Goal: Task Accomplishment & Management: Complete application form

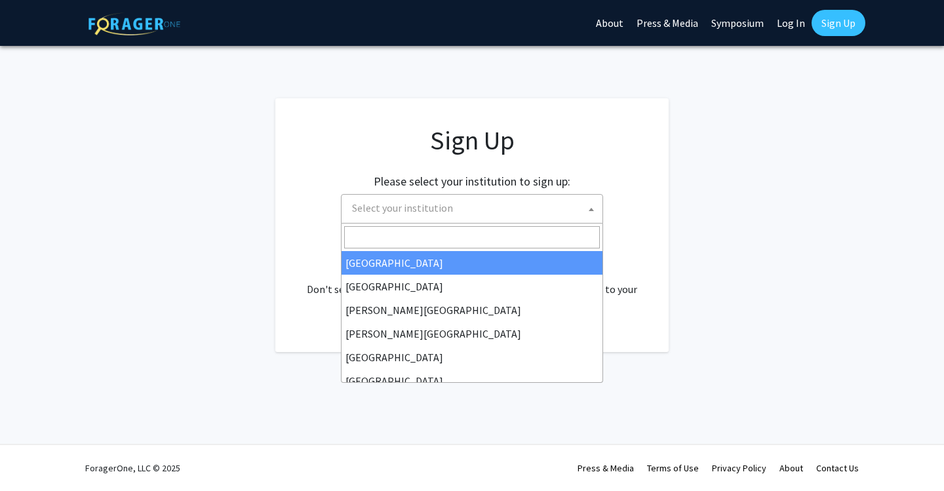
click at [553, 210] on span "Select your institution" at bounding box center [475, 208] width 256 height 27
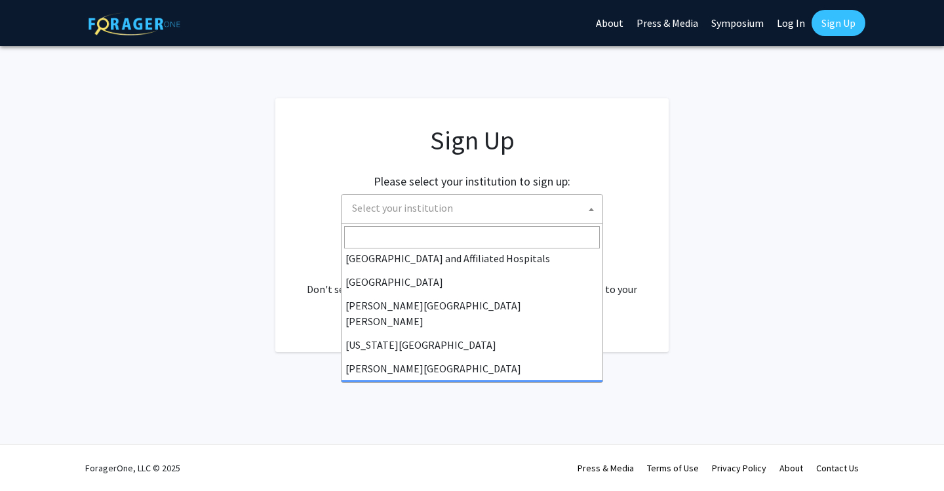
scroll to position [211, 0]
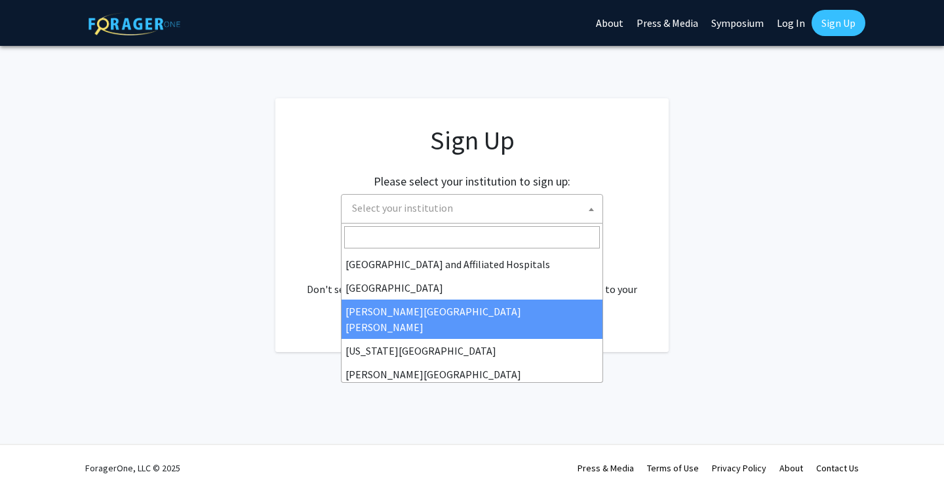
select select "1"
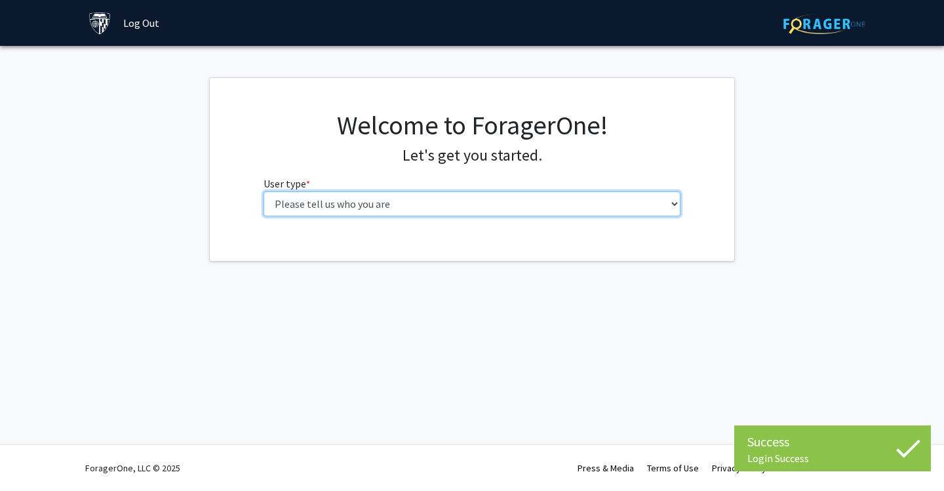
click at [648, 201] on select "Please tell us who you are Undergraduate Student Master's Student Doctoral Cand…" at bounding box center [473, 203] width 418 height 25
select select "2: masters"
click at [264, 191] on select "Please tell us who you are Undergraduate Student Master's Student Doctoral Cand…" at bounding box center [473, 203] width 418 height 25
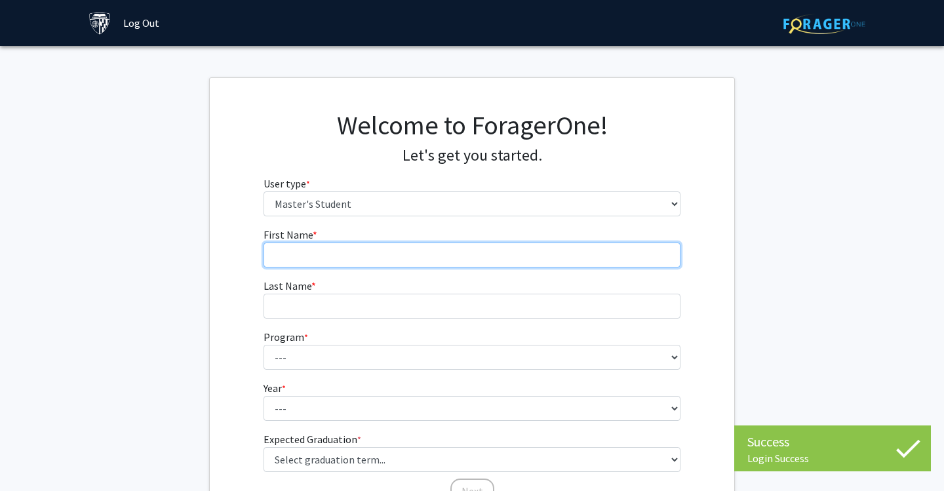
click at [567, 259] on input "First Name * required" at bounding box center [473, 255] width 418 height 25
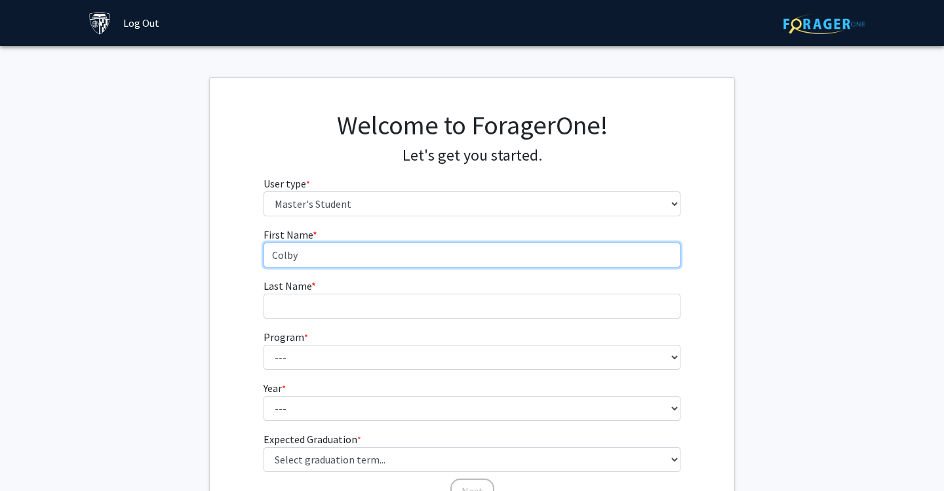
type input "Colby"
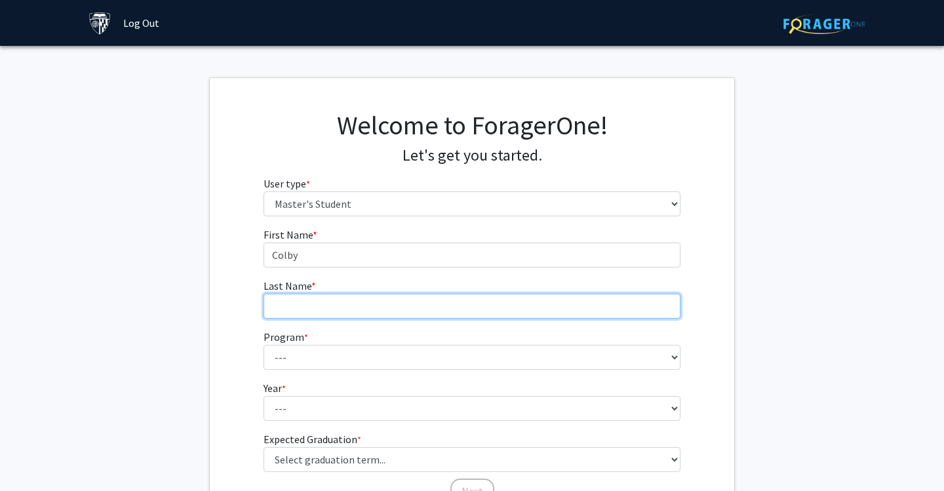
click at [452, 313] on input "Last Name * required" at bounding box center [473, 306] width 418 height 25
type input "Belmarsh"
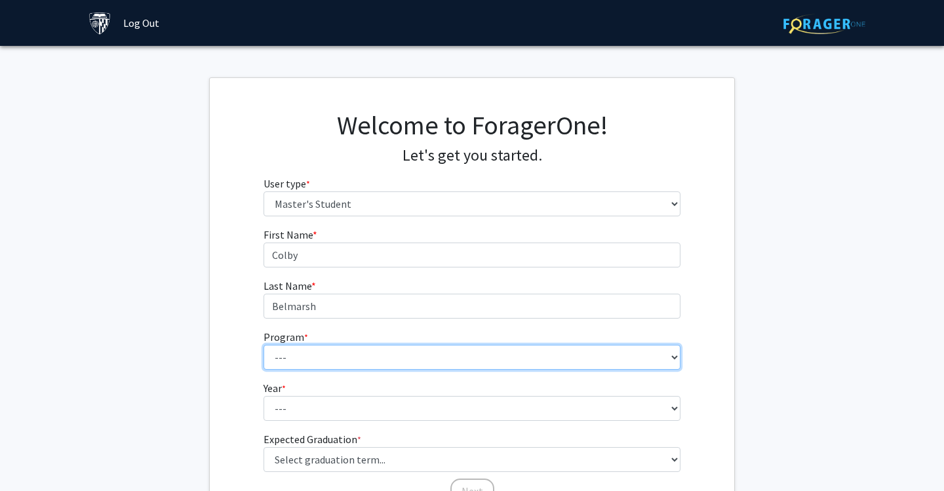
click at [433, 356] on select "--- Anatomy Education Applied and Computational Mathematics Applied Biomedical …" at bounding box center [473, 357] width 418 height 25
select select "58: 47"
click at [264, 345] on select "--- Anatomy Education Applied and Computational Mathematics Applied Biomedical …" at bounding box center [473, 357] width 418 height 25
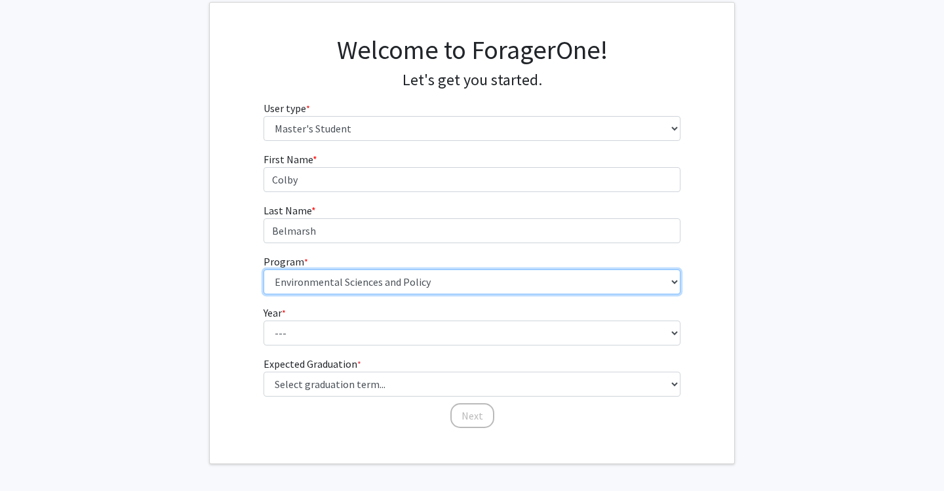
scroll to position [88, 0]
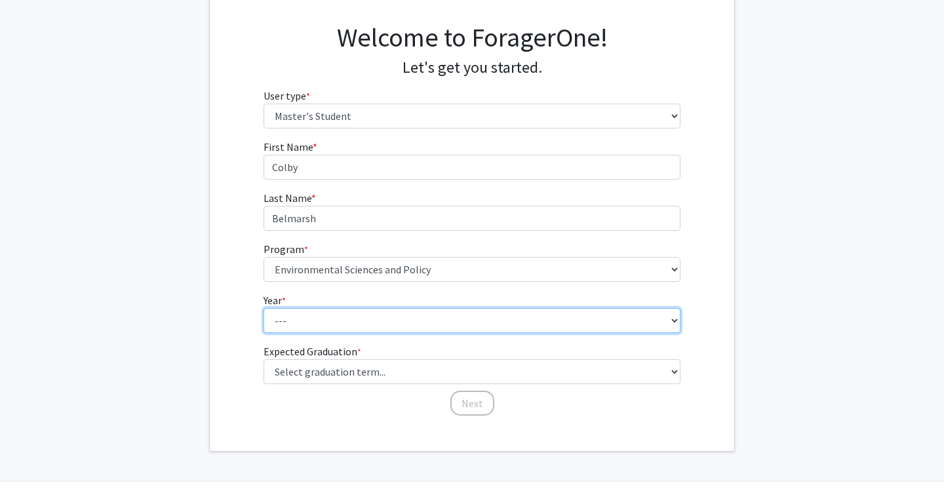
click at [411, 330] on select "--- First Year Second Year" at bounding box center [473, 320] width 418 height 25
select select "1: first_year"
click at [264, 308] on select "--- First Year Second Year" at bounding box center [473, 320] width 418 height 25
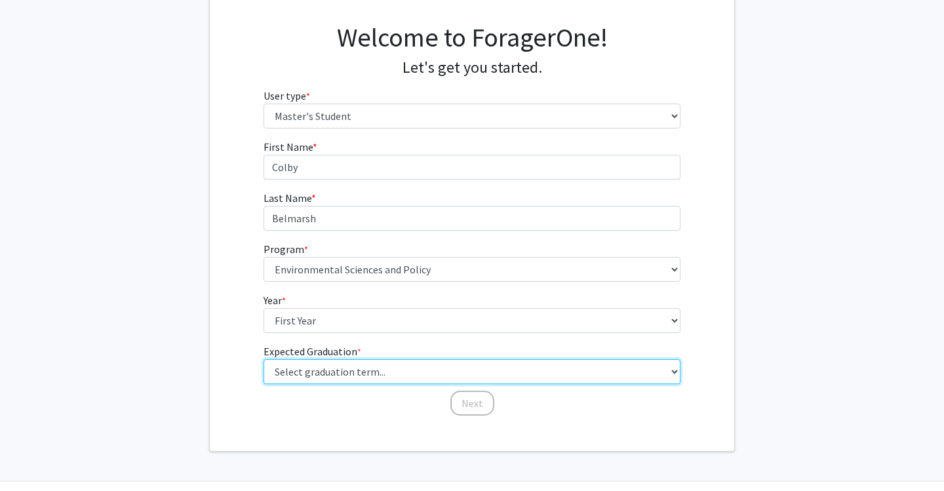
click at [398, 369] on select "Select graduation term... Spring 2025 Summer 2025 Fall 2025 Winter 2025 Spring …" at bounding box center [473, 371] width 418 height 25
select select "10: summer_2027"
click at [264, 359] on select "Select graduation term... Spring 2025 Summer 2025 Fall 2025 Winter 2025 Spring …" at bounding box center [473, 371] width 418 height 25
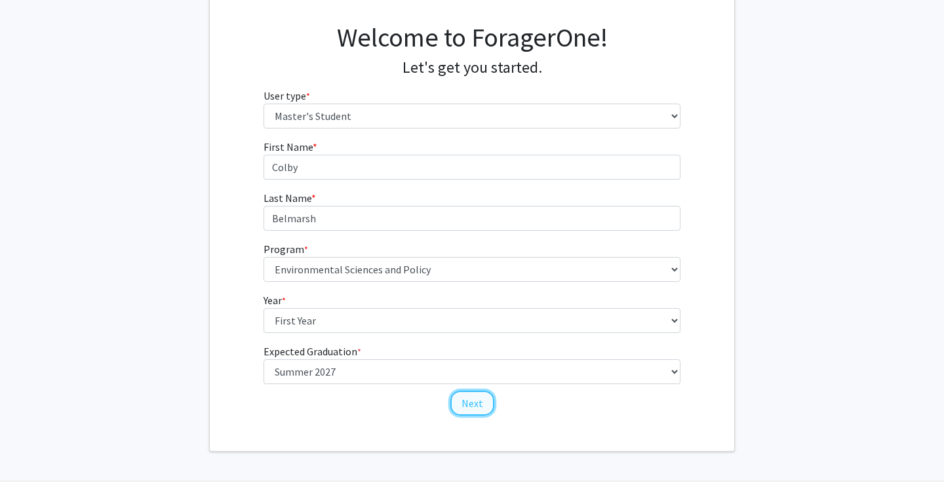
click at [462, 410] on button "Next" at bounding box center [472, 403] width 44 height 25
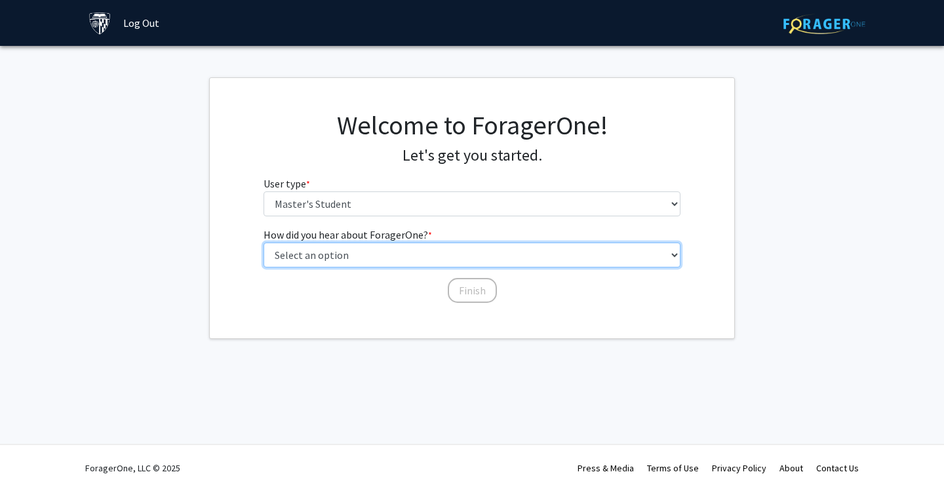
click at [433, 260] on select "Select an option Peer/student recommendation Faculty/staff recommendation Unive…" at bounding box center [473, 255] width 418 height 25
select select "3: university_website"
click at [264, 243] on select "Select an option Peer/student recommendation Faculty/staff recommendation Unive…" at bounding box center [473, 255] width 418 height 25
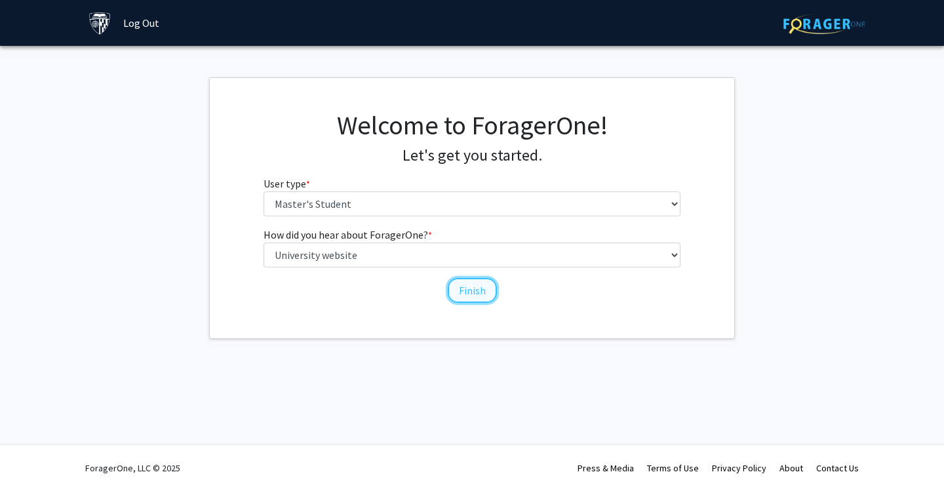
click at [467, 291] on button "Finish" at bounding box center [472, 290] width 49 height 25
